Goal: Information Seeking & Learning: Learn about a topic

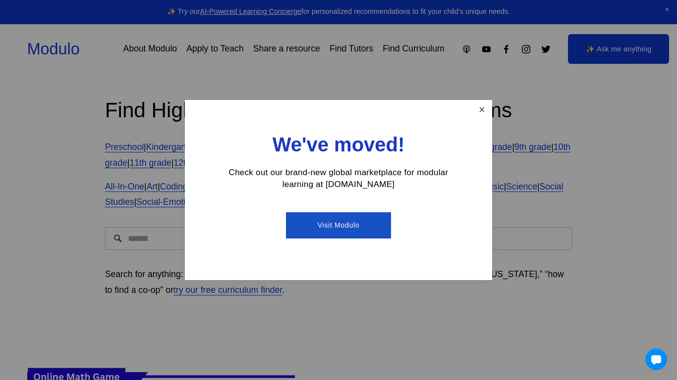
click at [477, 109] on link "Close" at bounding box center [481, 110] width 17 height 17
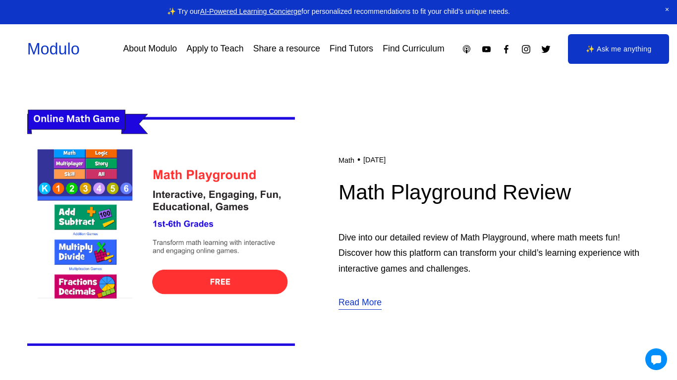
scroll to position [258, 0]
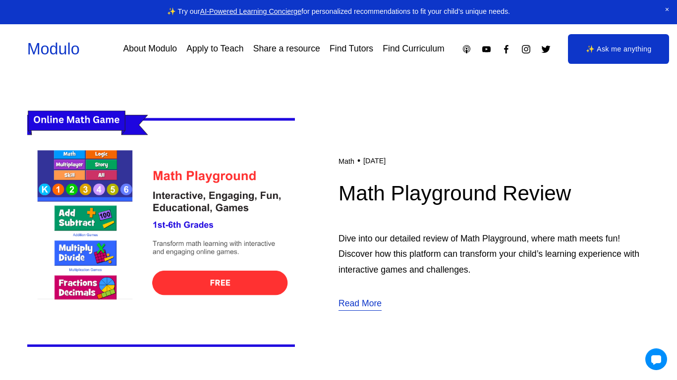
click at [217, 289] on img at bounding box center [160, 233] width 267 height 268
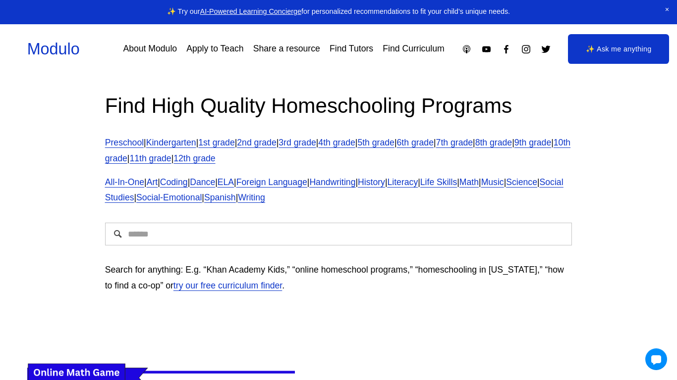
scroll to position [0, 0]
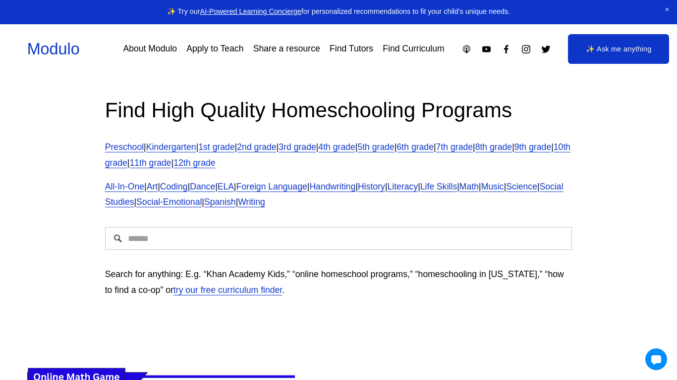
click at [512, 146] on link "8th grade" at bounding box center [493, 147] width 37 height 10
